Goal: Transaction & Acquisition: Purchase product/service

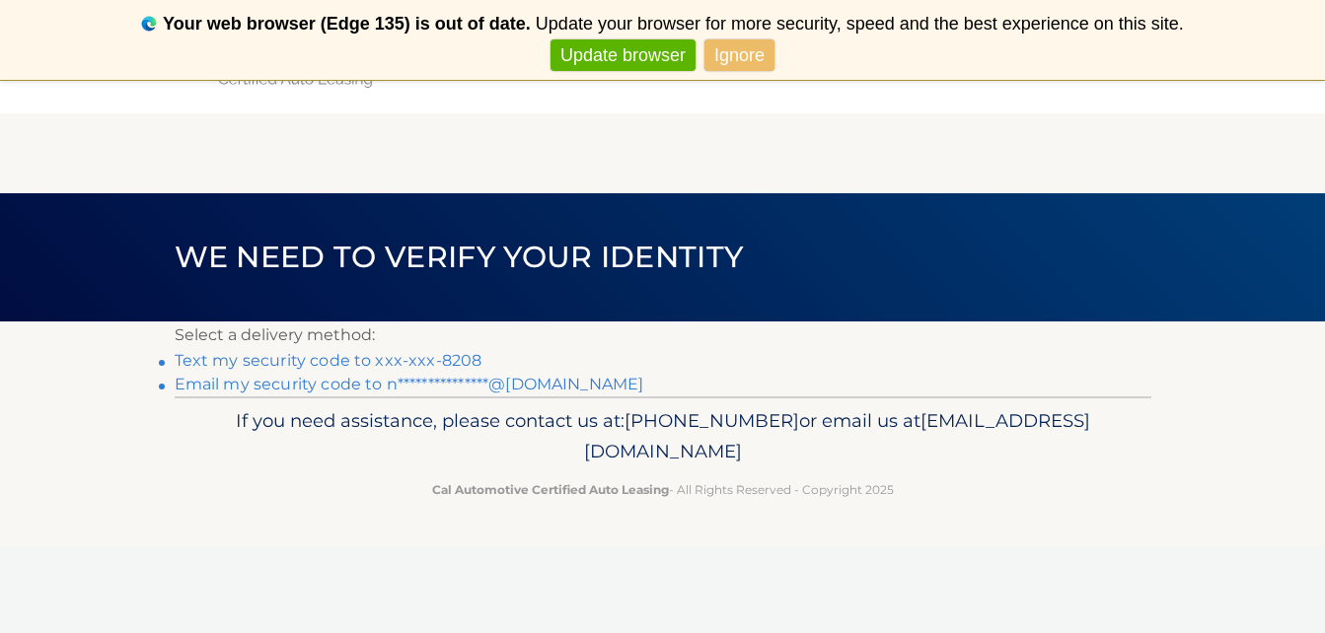
click at [386, 356] on link "Text my security code to xxx-xxx-8208" at bounding box center [329, 360] width 308 height 19
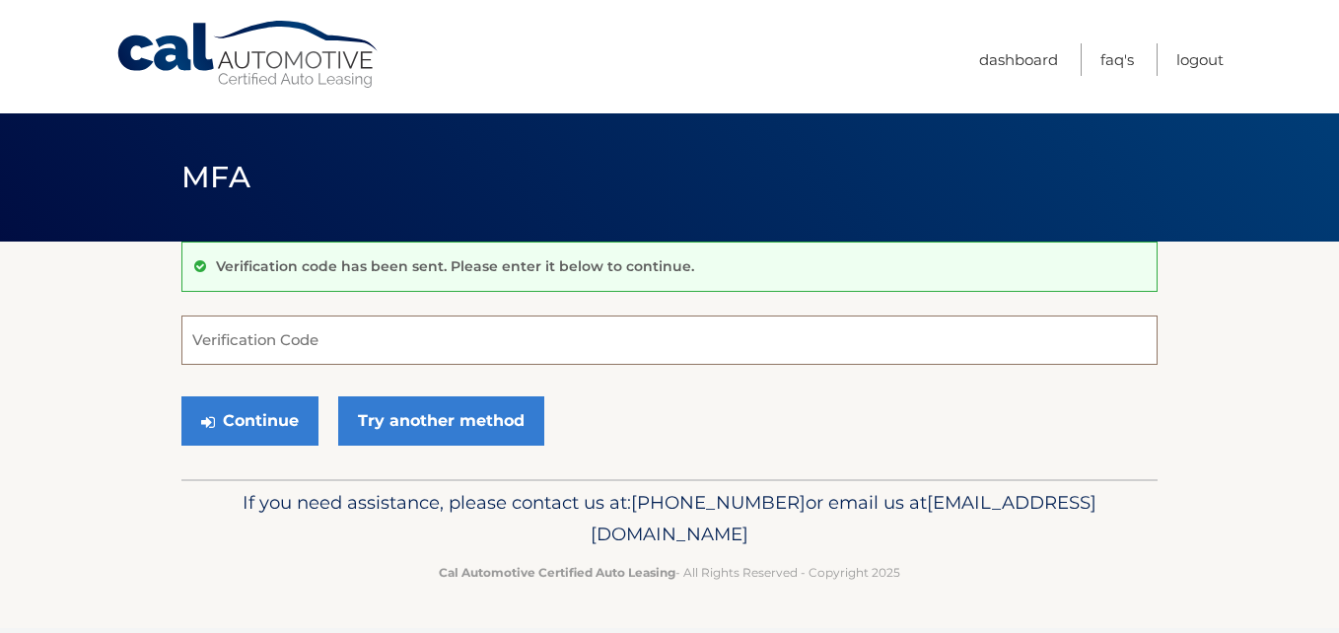
click at [386, 356] on input "Verification Code" at bounding box center [669, 340] width 976 height 49
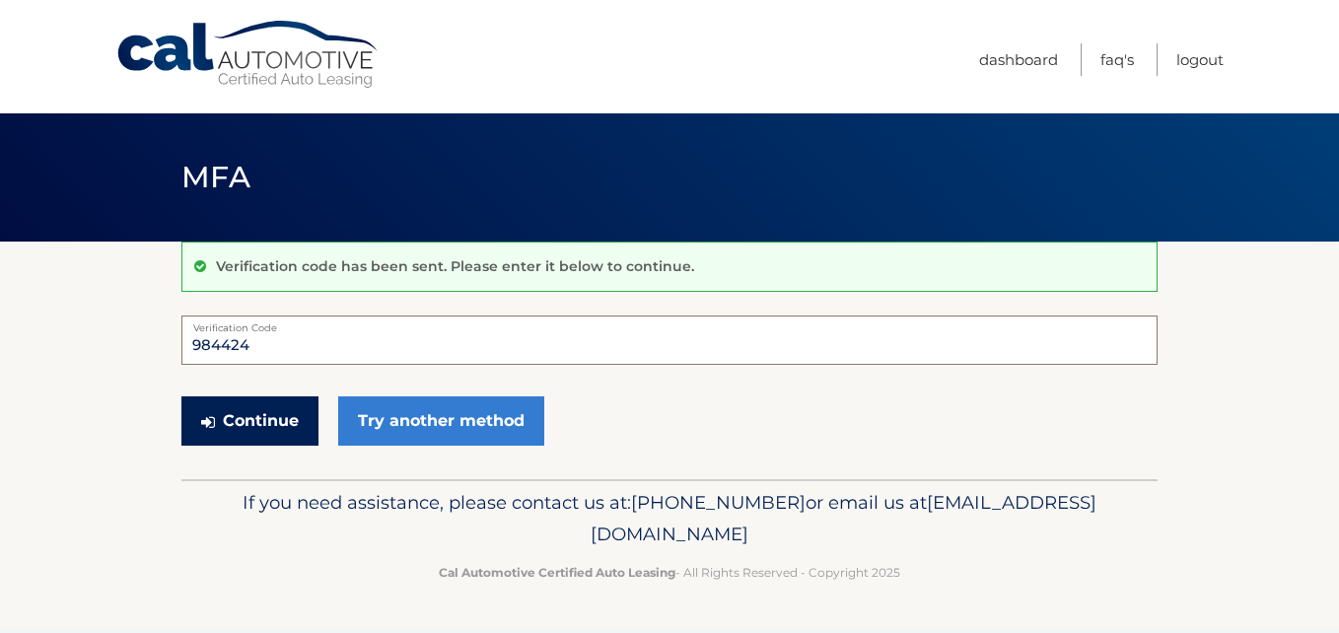
type input "984424"
click at [261, 408] on button "Continue" at bounding box center [249, 420] width 137 height 49
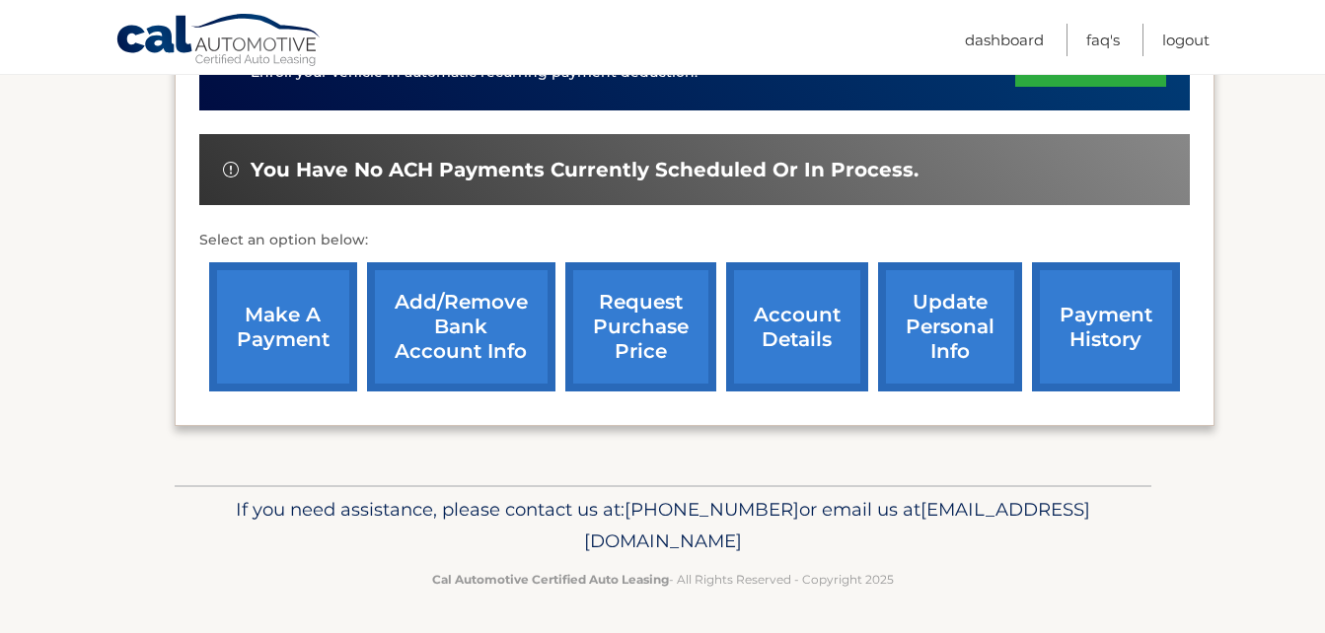
scroll to position [590, 0]
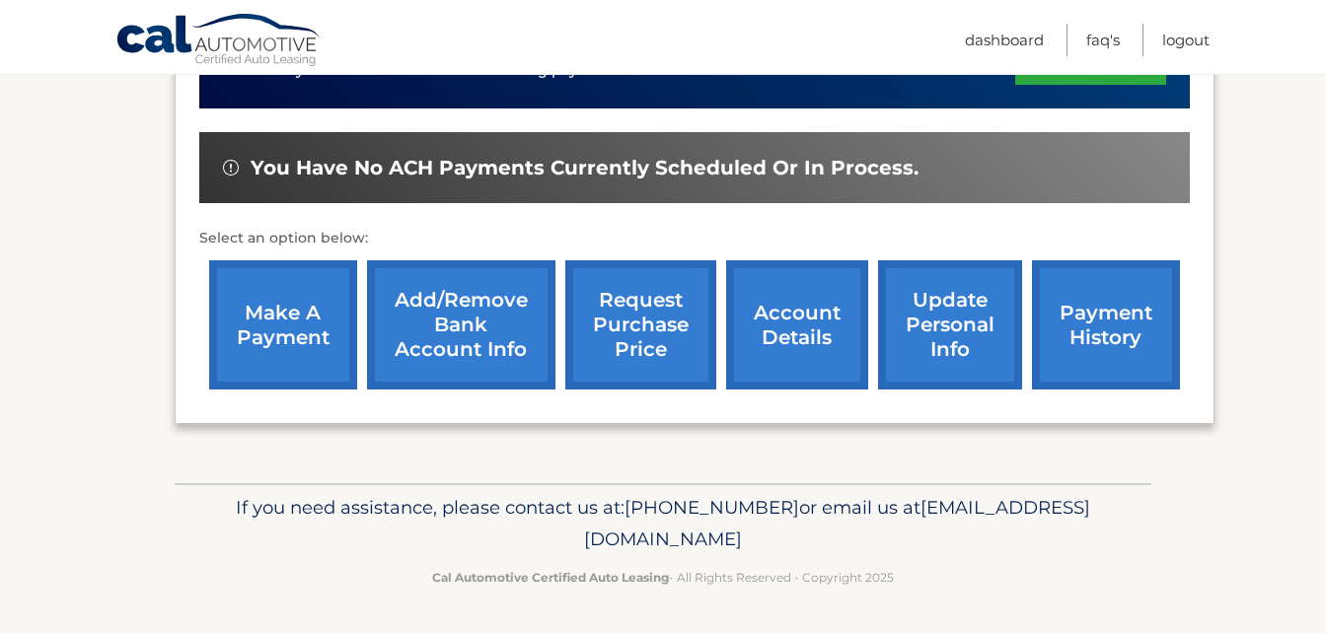
click at [280, 348] on link "make a payment" at bounding box center [283, 324] width 148 height 129
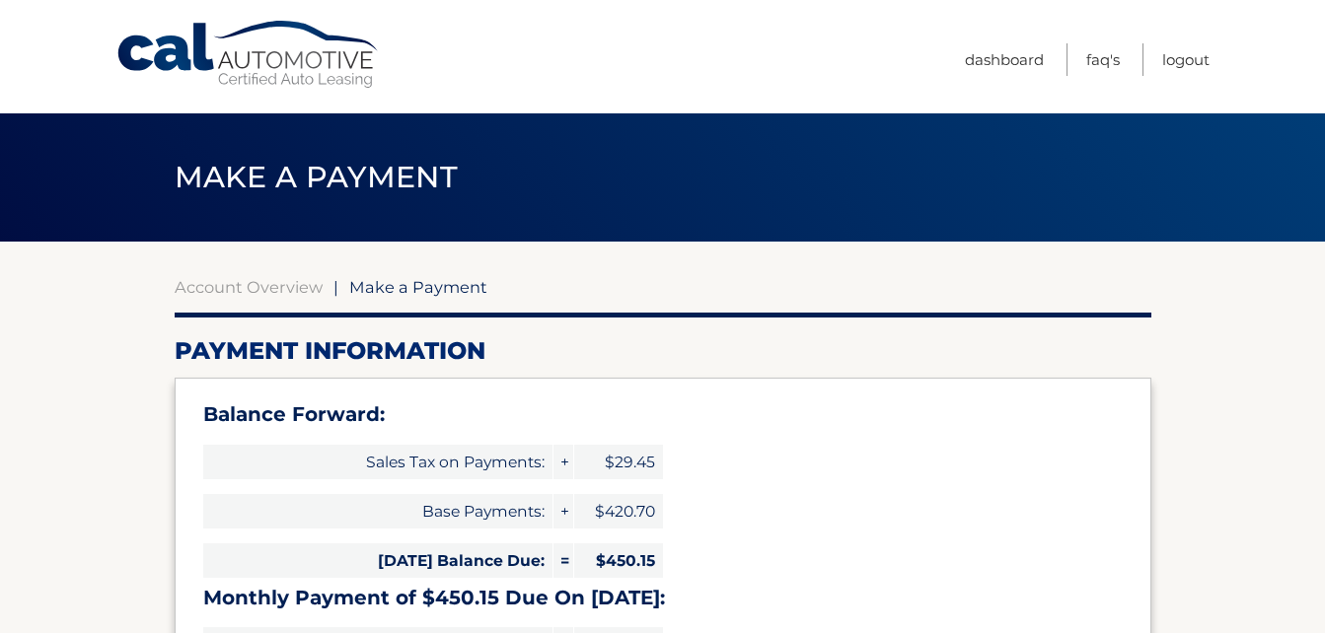
select select "MThlY2YzMTAtZWE0Yi00ZmU2LThlZjMtZTQ4NTQyNWRlNmY1"
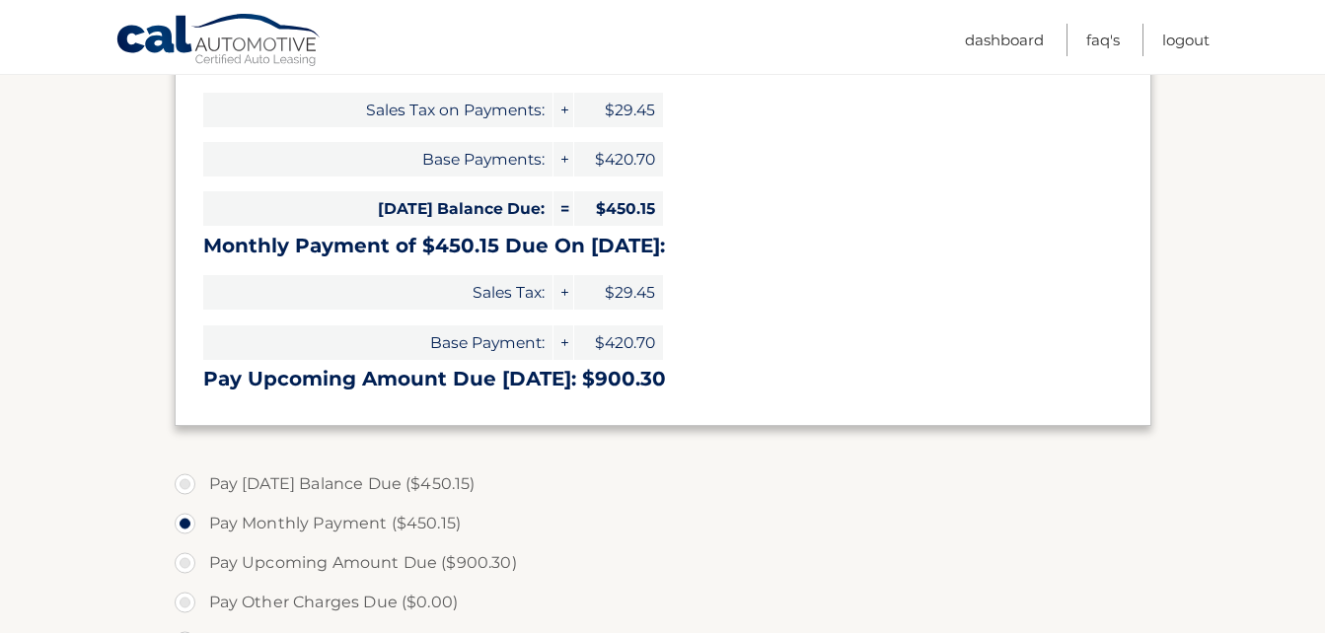
scroll to position [355, 0]
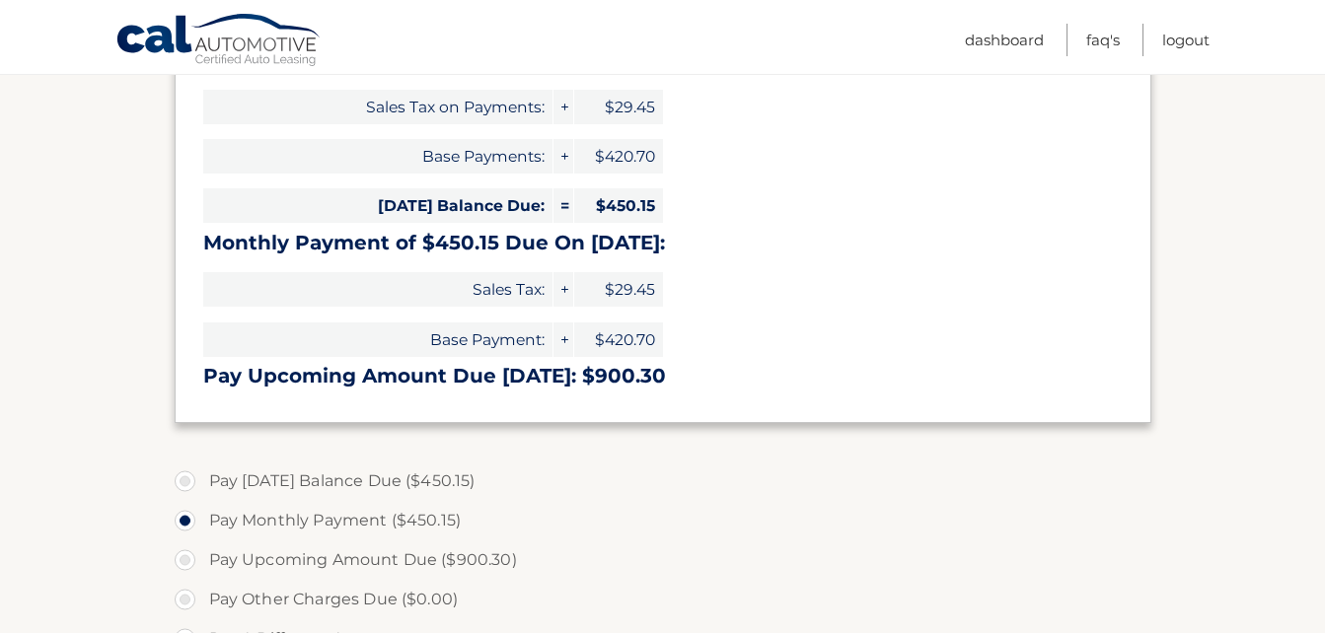
click at [180, 476] on label "Pay [DATE] Balance Due ($450.15)" at bounding box center [663, 481] width 976 height 39
click at [182, 476] on input "Pay [DATE] Balance Due ($450.15)" at bounding box center [192, 478] width 20 height 32
radio input "true"
click at [86, 505] on section "Account Overview | Make a Payment Payment Information Balance Forward: Sales Ta…" at bounding box center [662, 462] width 1325 height 1151
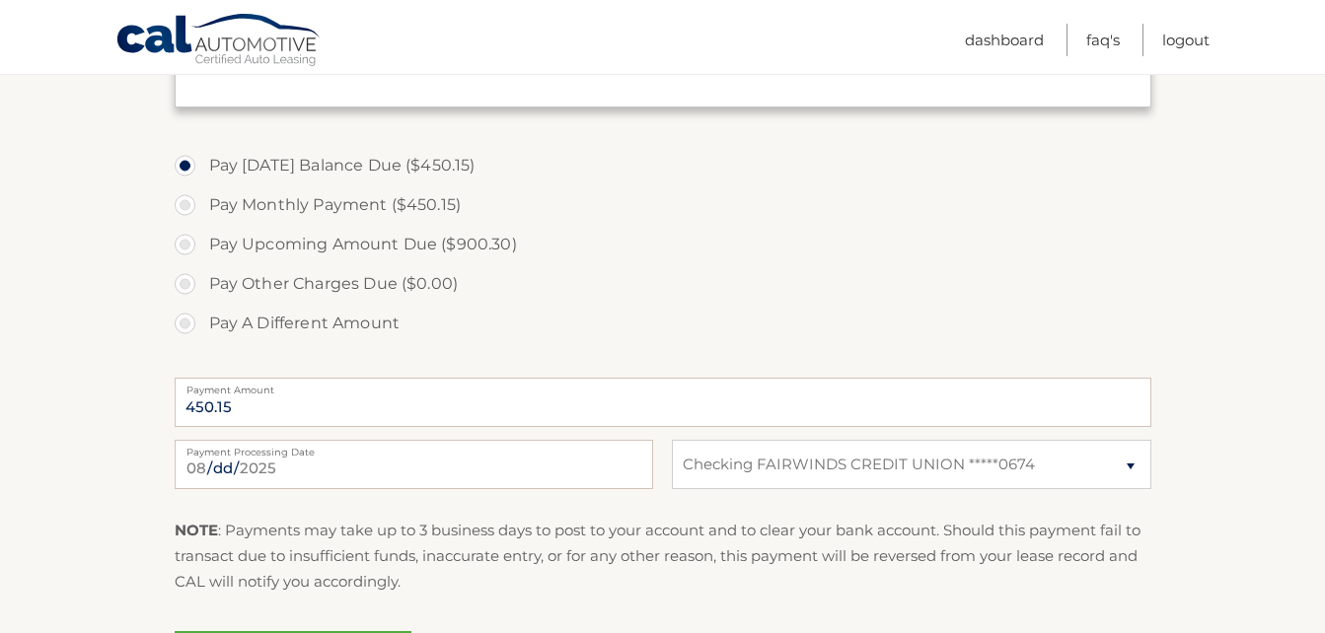
scroll to position [710, 0]
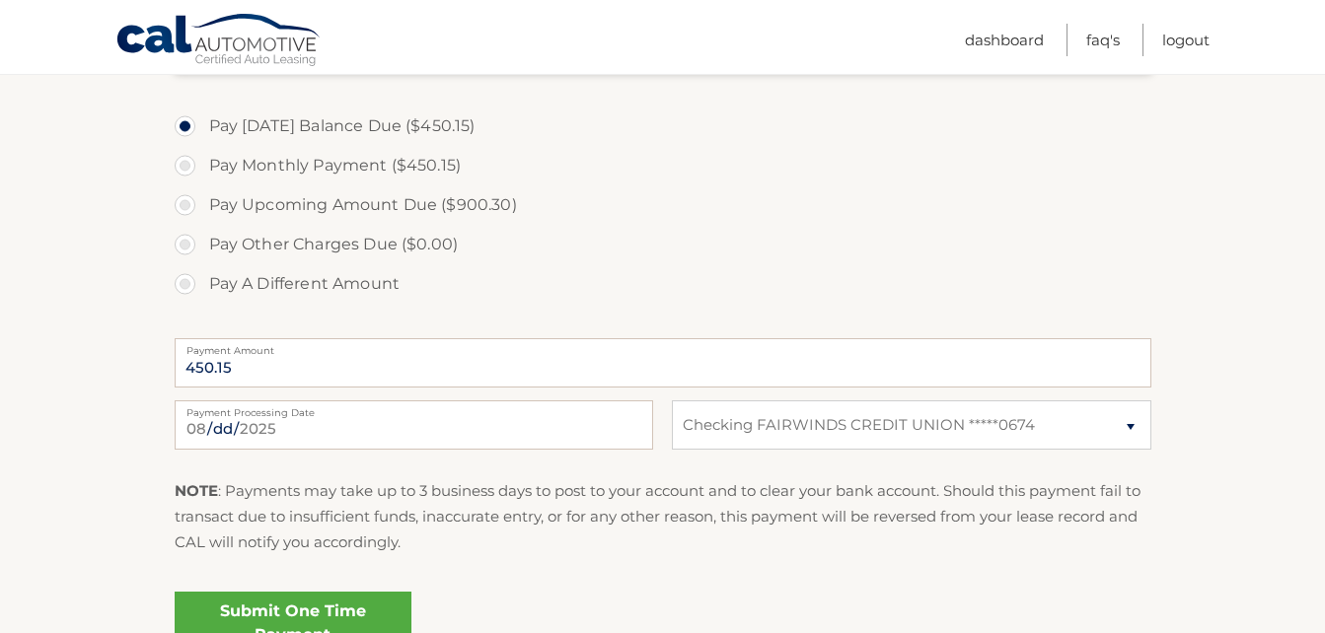
click at [493, 505] on p "NOTE : Payments may take up to 3 business days to post to your account and to c…" at bounding box center [663, 517] width 976 height 78
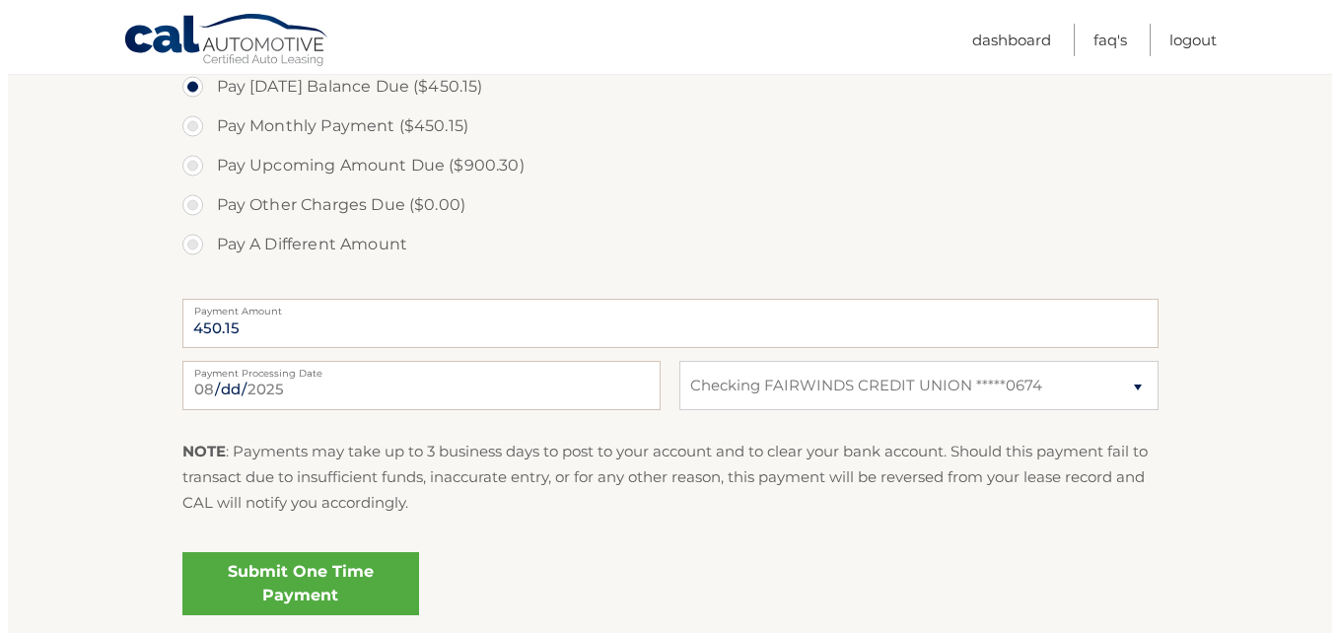
scroll to position [789, 0]
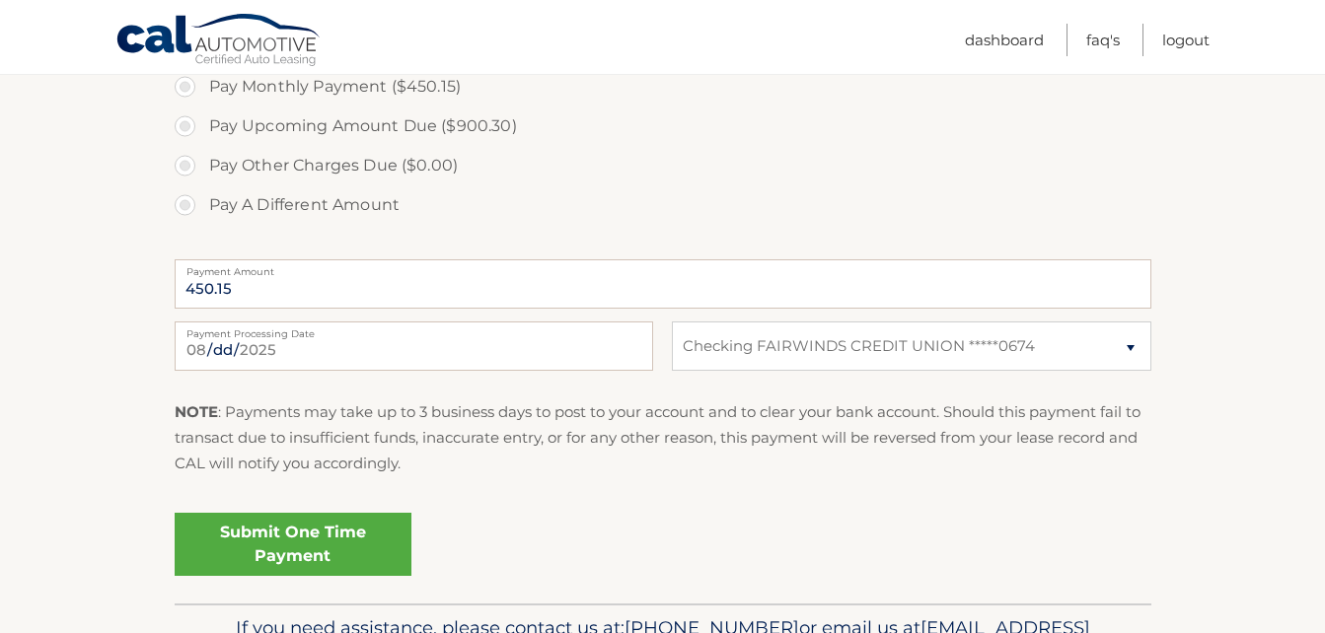
click at [338, 531] on link "Submit One Time Payment" at bounding box center [293, 544] width 237 height 63
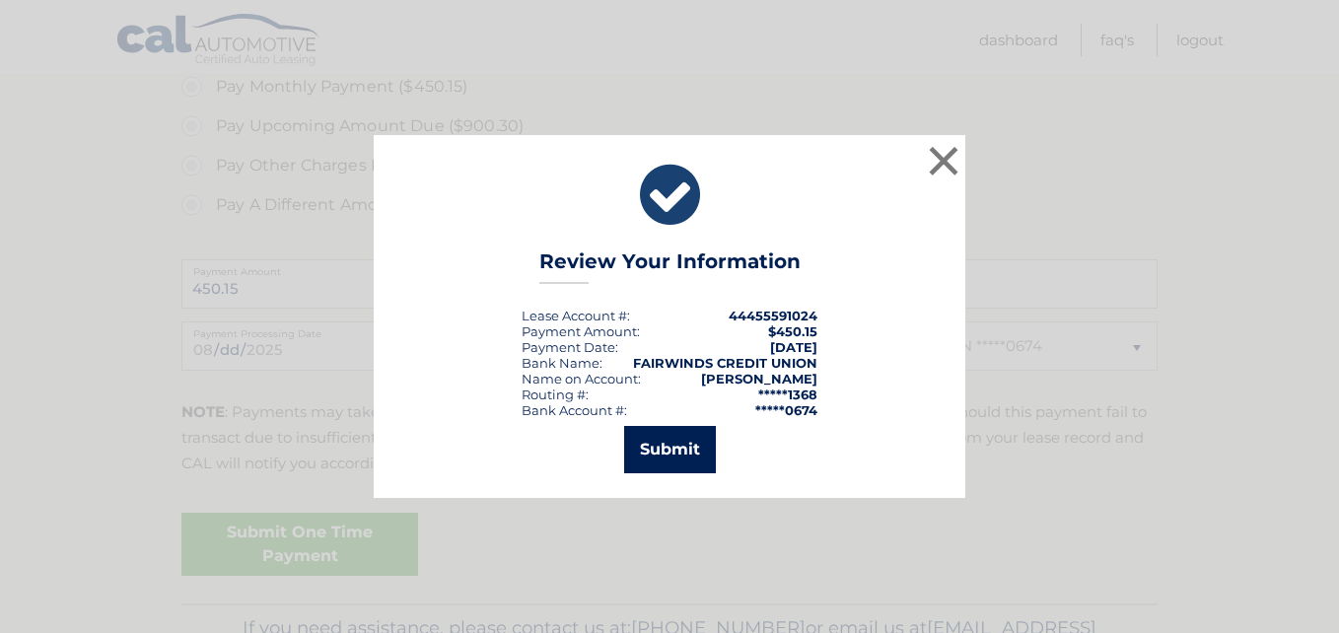
click at [693, 463] on button "Submit" at bounding box center [670, 449] width 92 height 47
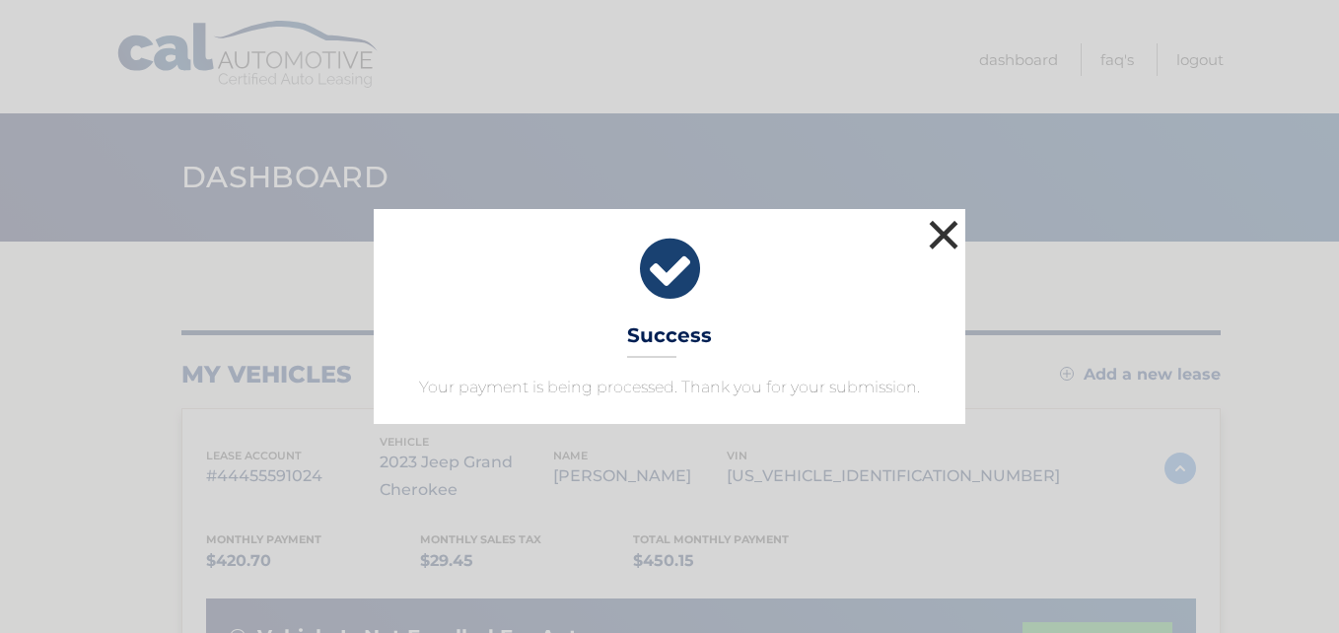
click at [945, 237] on button "×" at bounding box center [943, 234] width 39 height 39
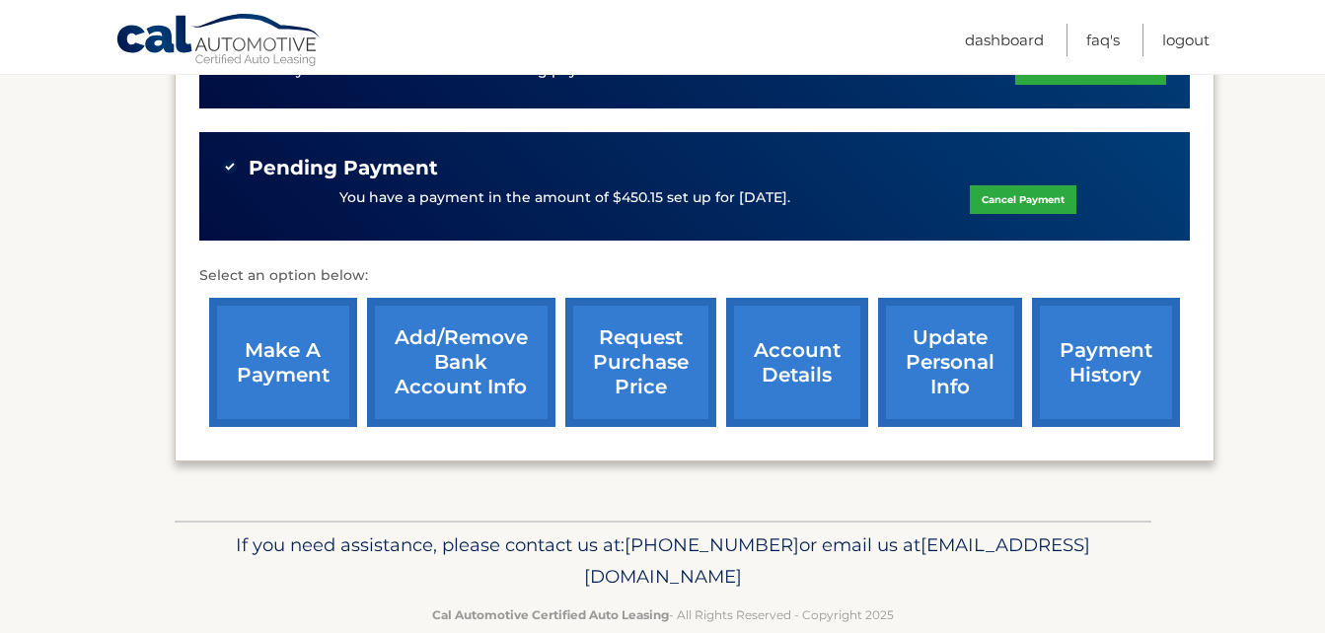
scroll to position [592, 0]
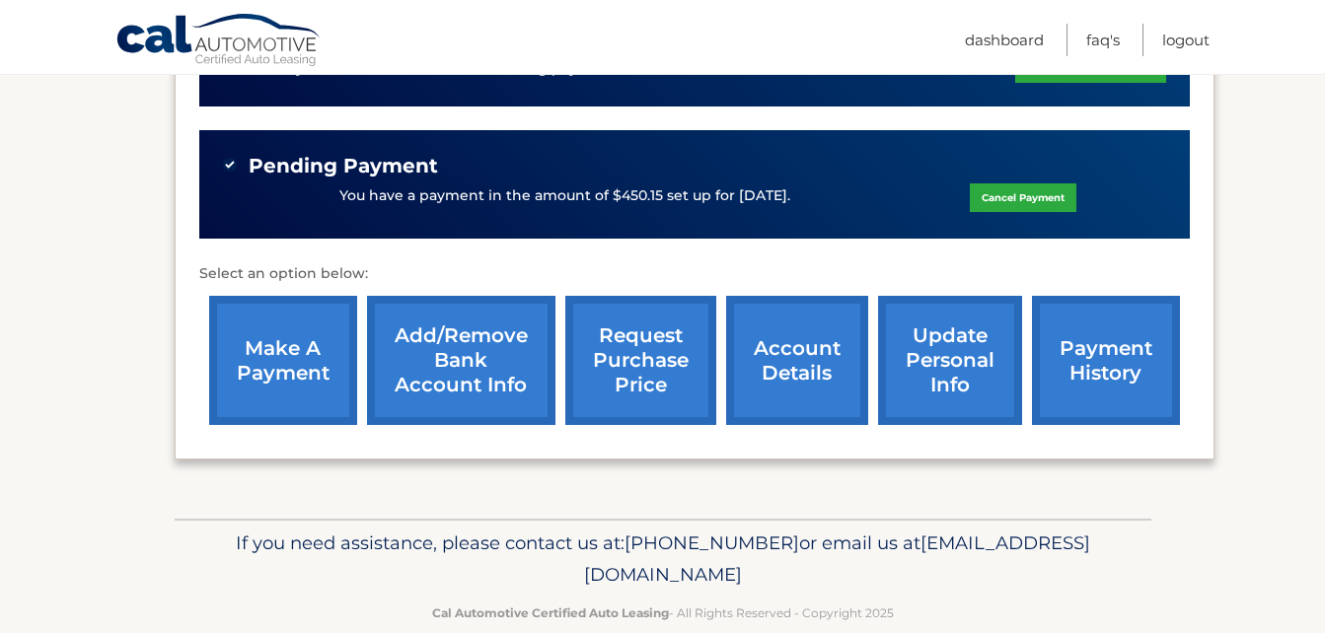
click at [948, 342] on link "update personal info" at bounding box center [950, 360] width 144 height 129
click at [800, 366] on link "account details" at bounding box center [797, 360] width 142 height 129
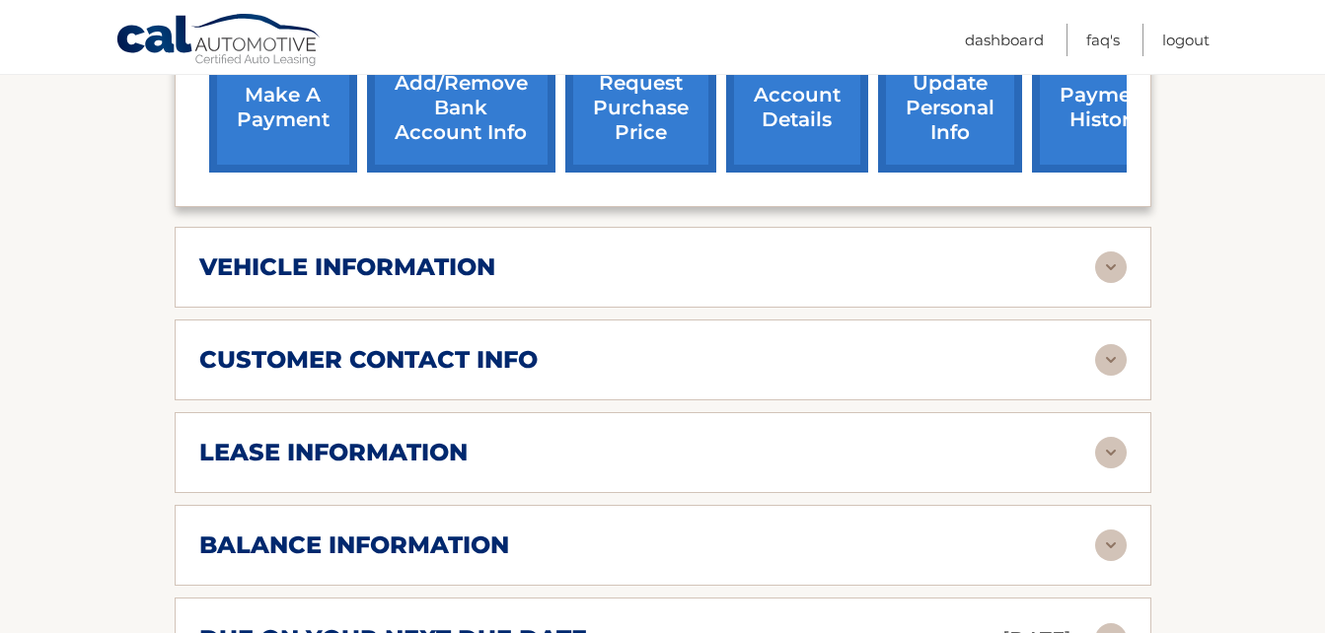
scroll to position [868, 0]
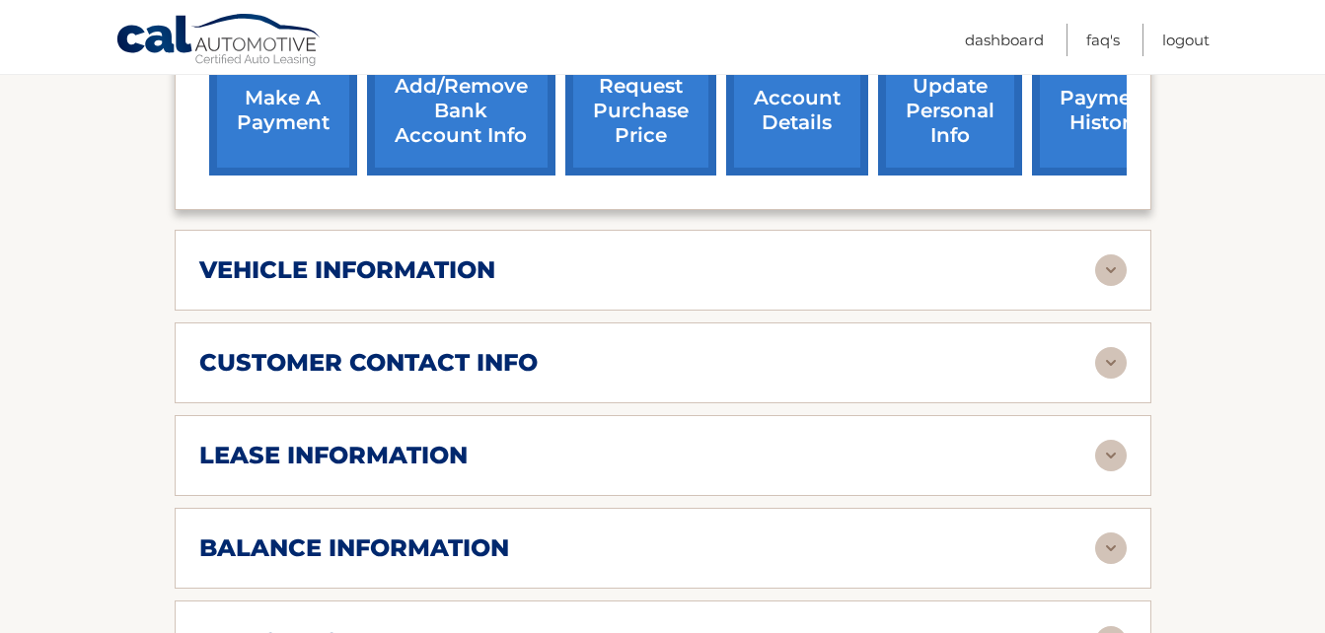
click at [1095, 364] on img at bounding box center [1111, 363] width 32 height 32
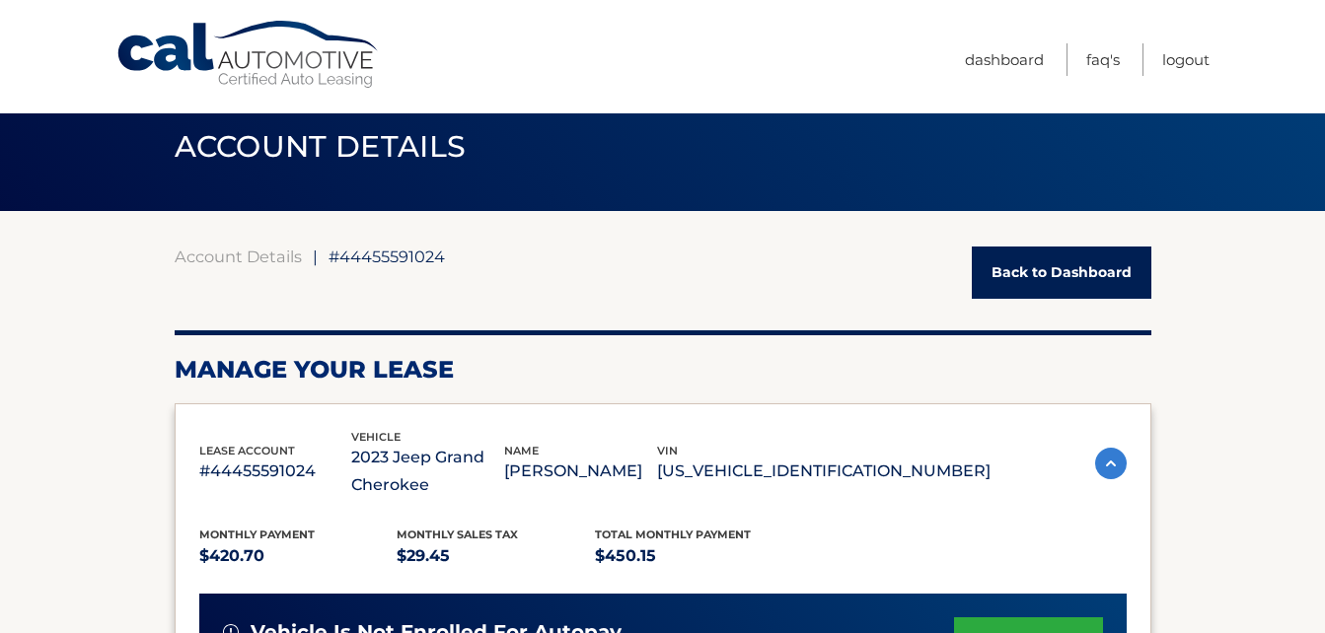
scroll to position [0, 0]
